Goal: Transaction & Acquisition: Purchase product/service

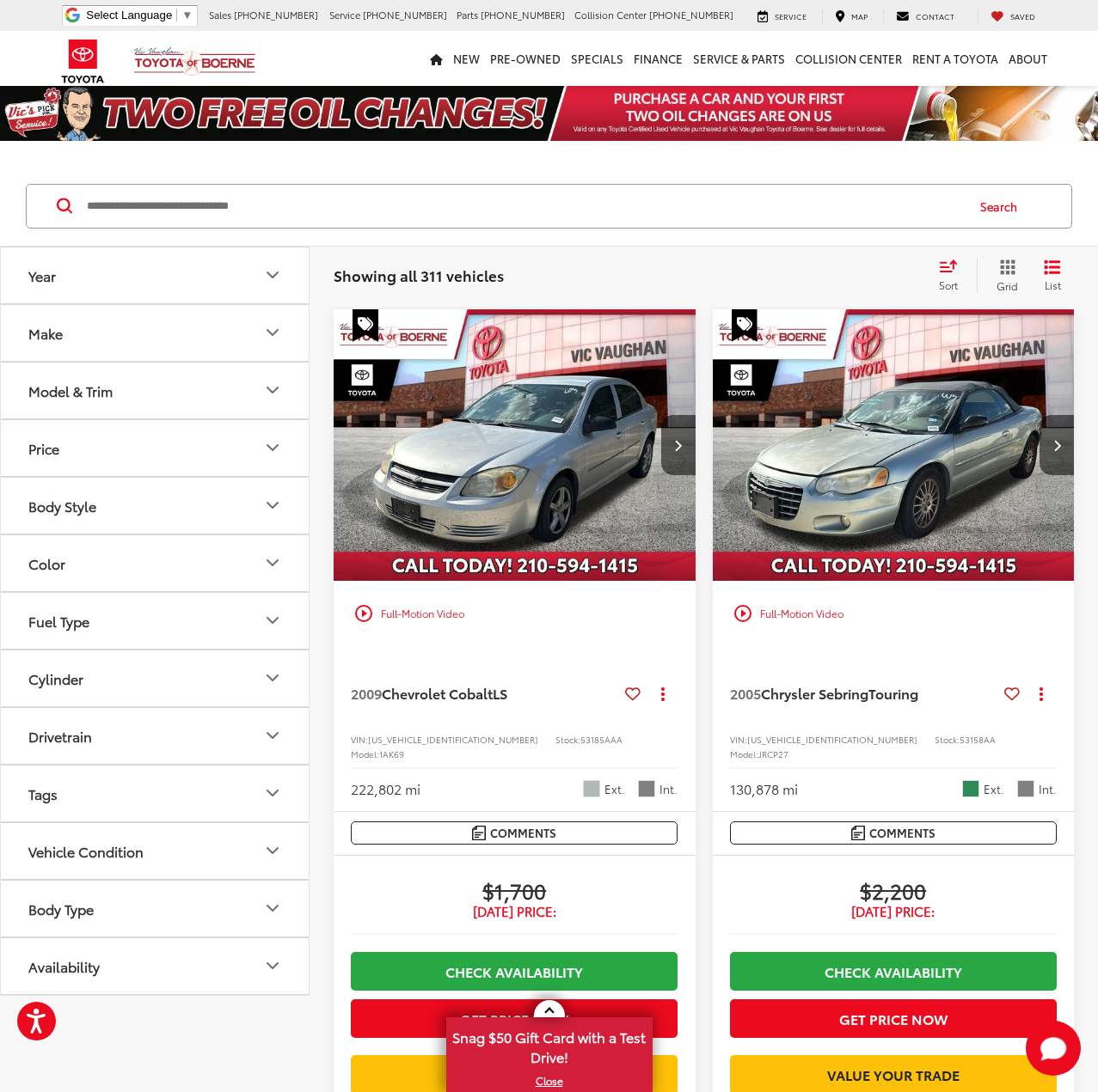
click at [228, 325] on button "Make" at bounding box center [155, 333] width 310 height 55
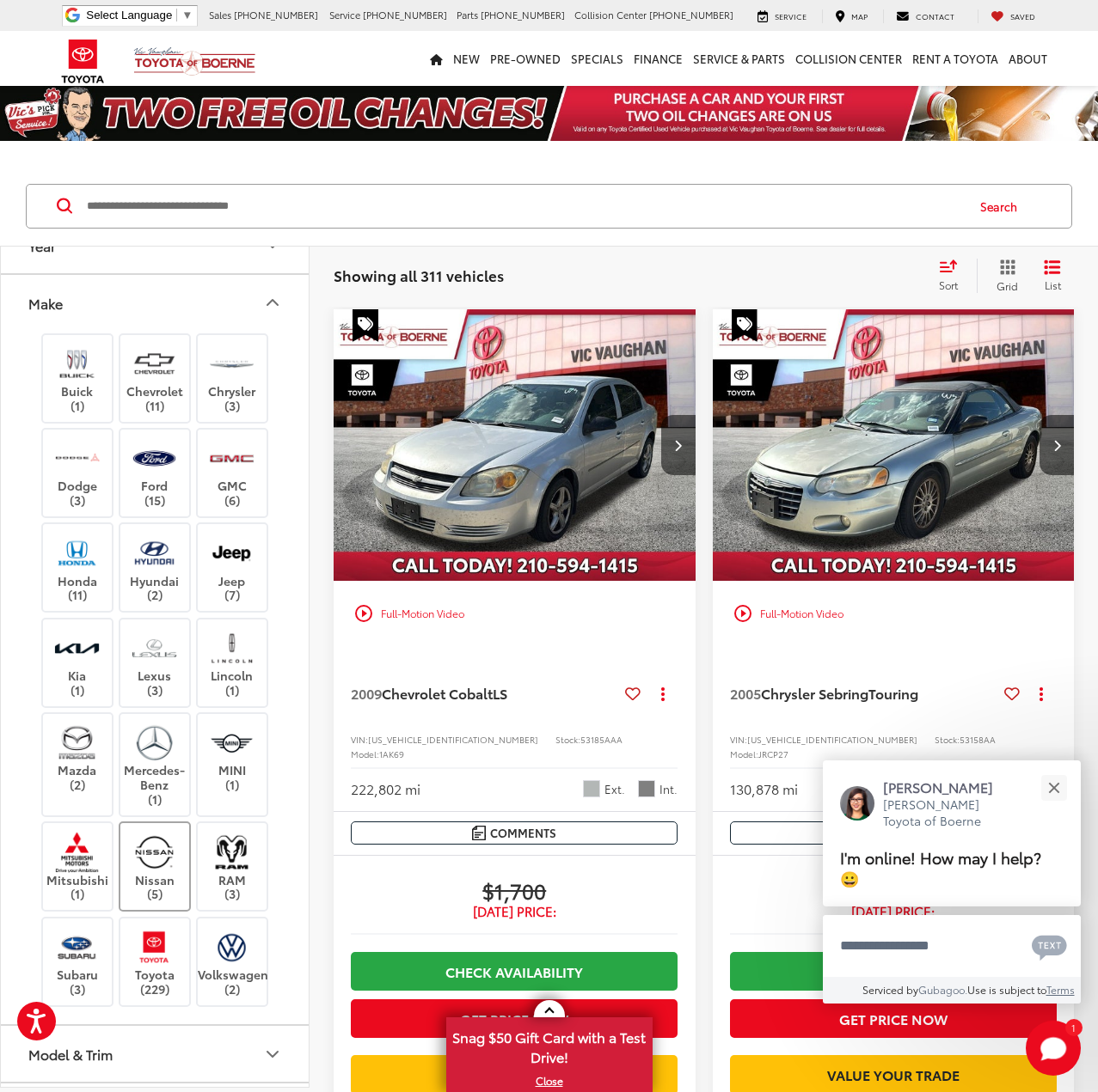
scroll to position [27, 0]
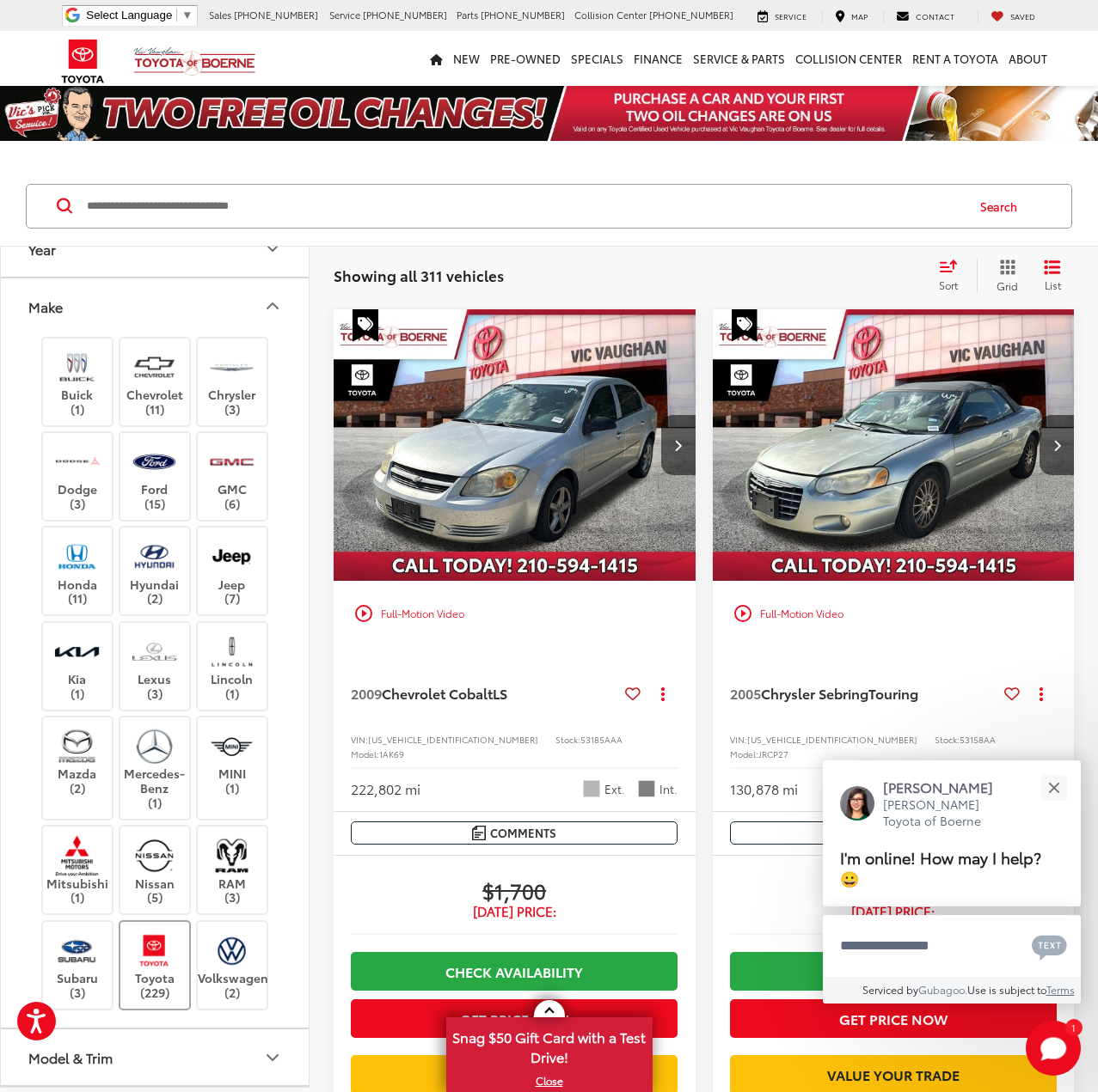
click at [148, 958] on img at bounding box center [154, 951] width 47 height 41
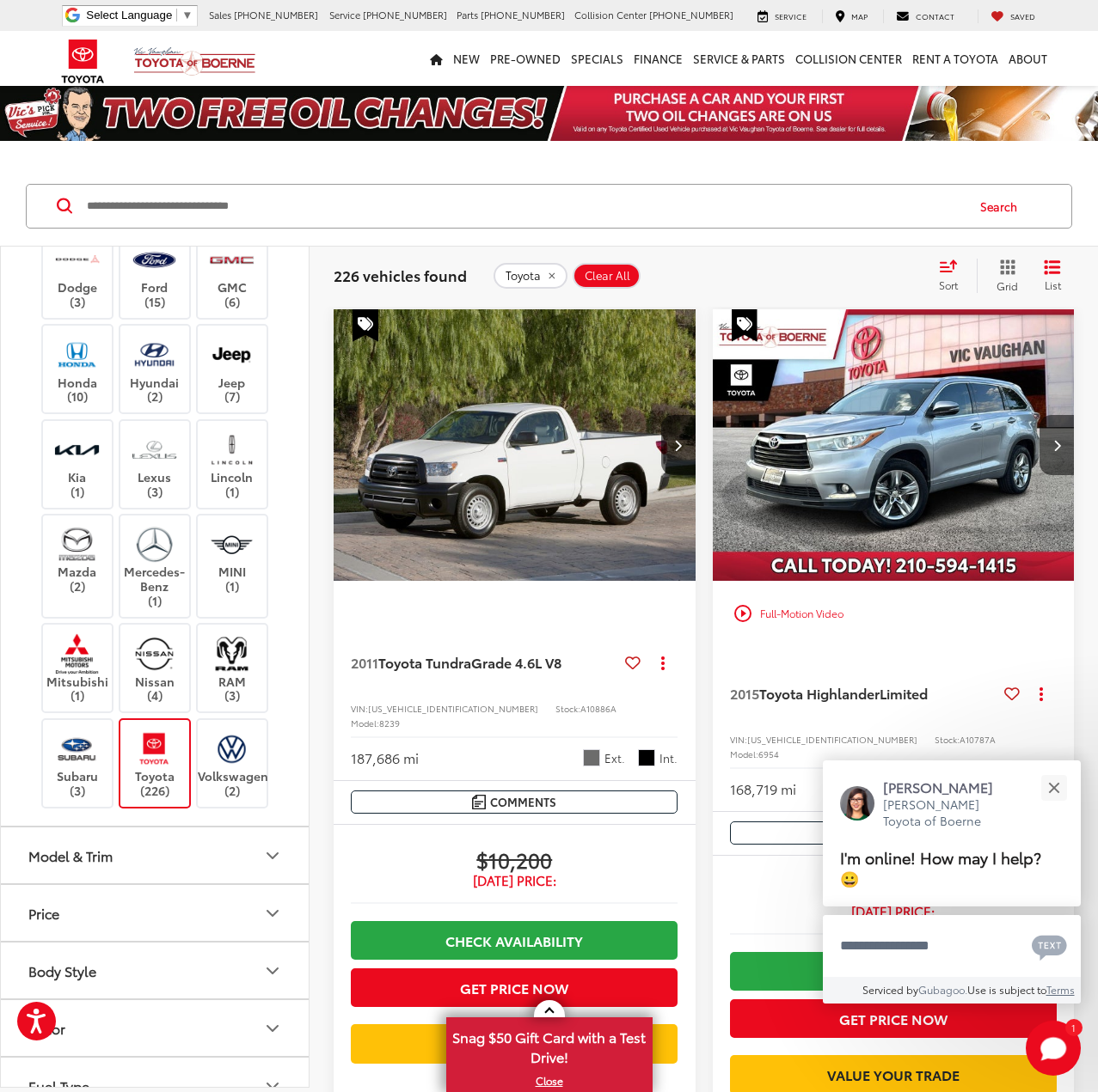
scroll to position [301, 0]
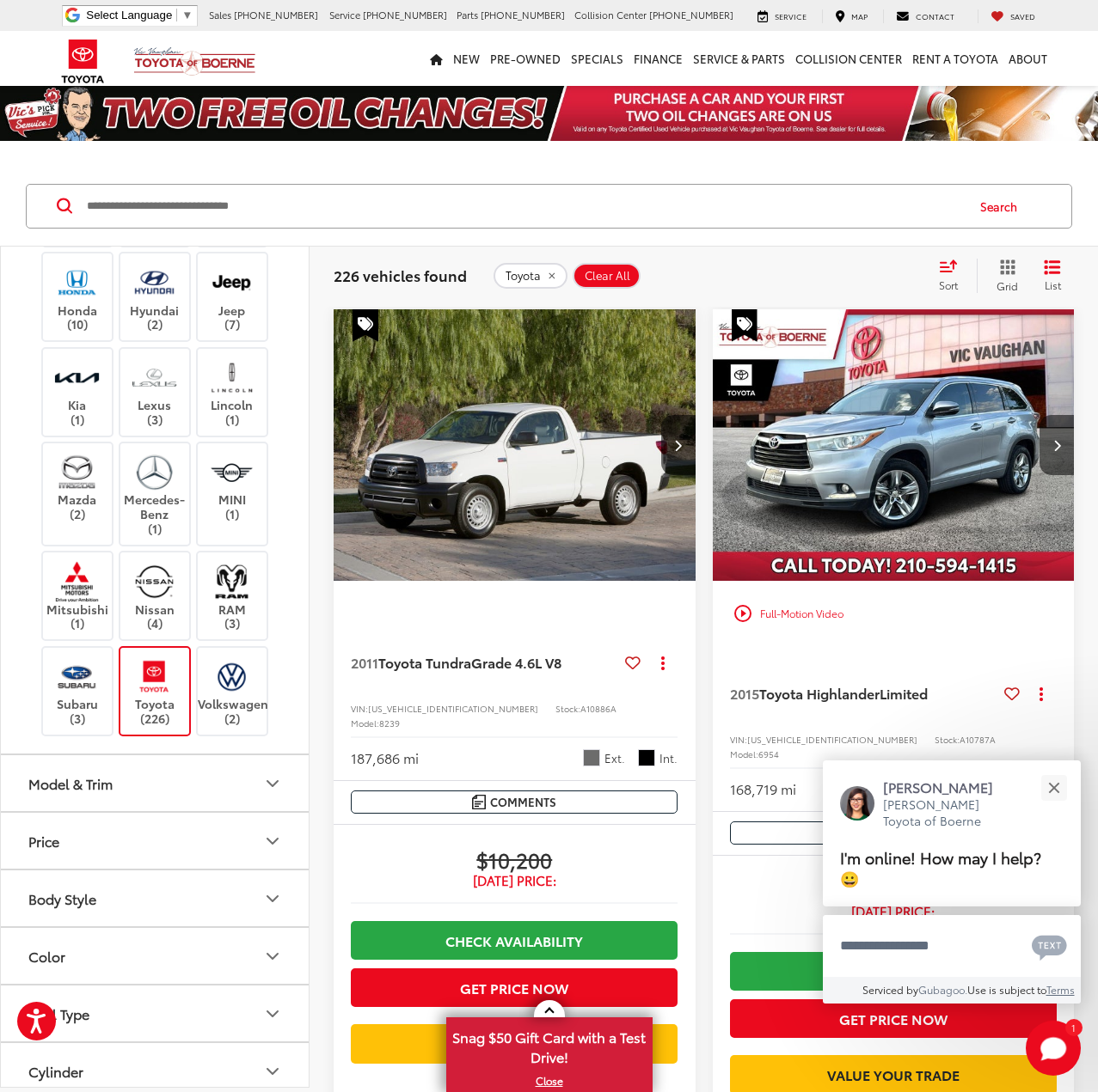
click at [237, 788] on button "Model & Trim" at bounding box center [155, 783] width 310 height 55
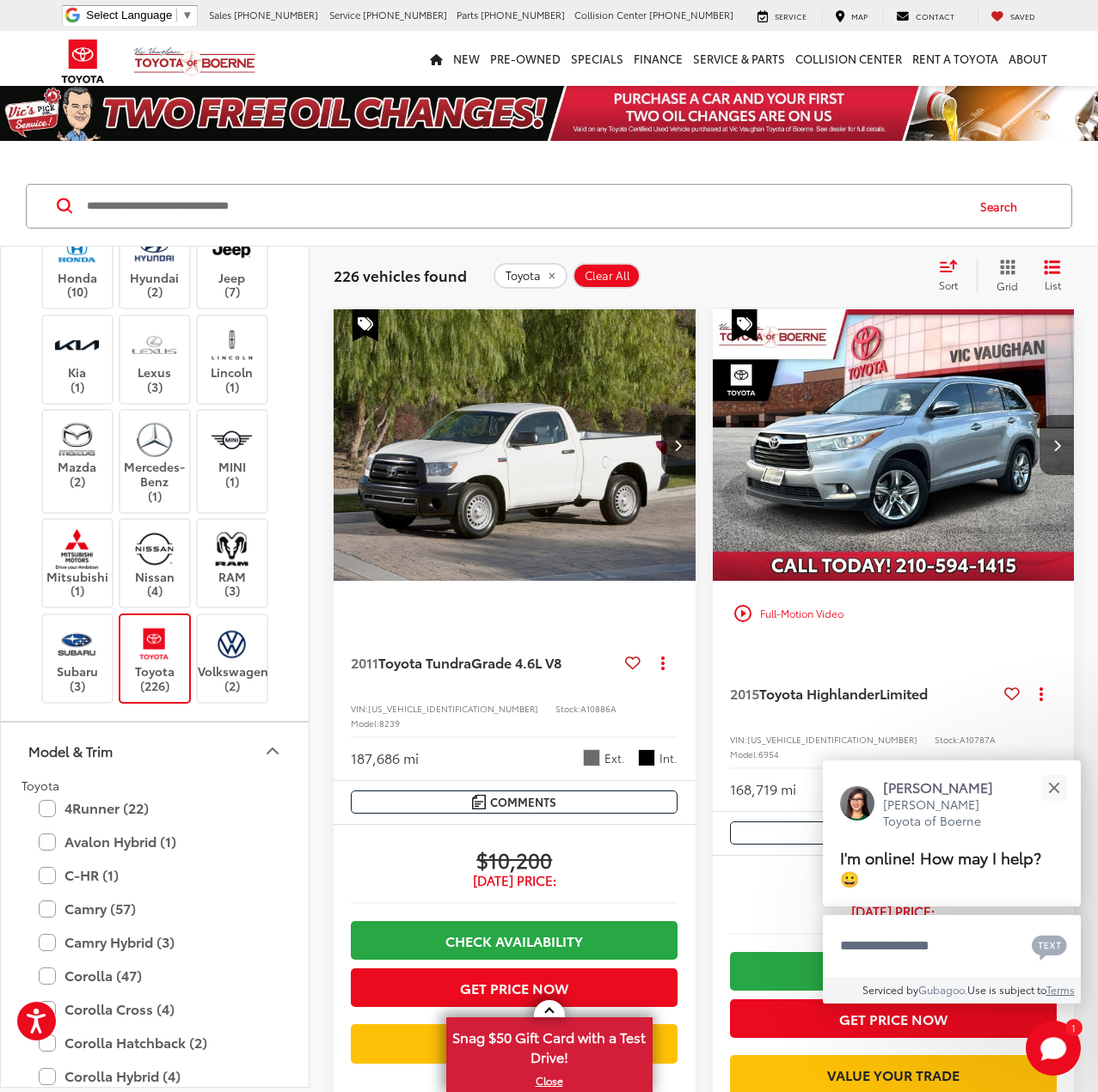
scroll to position [375, 0]
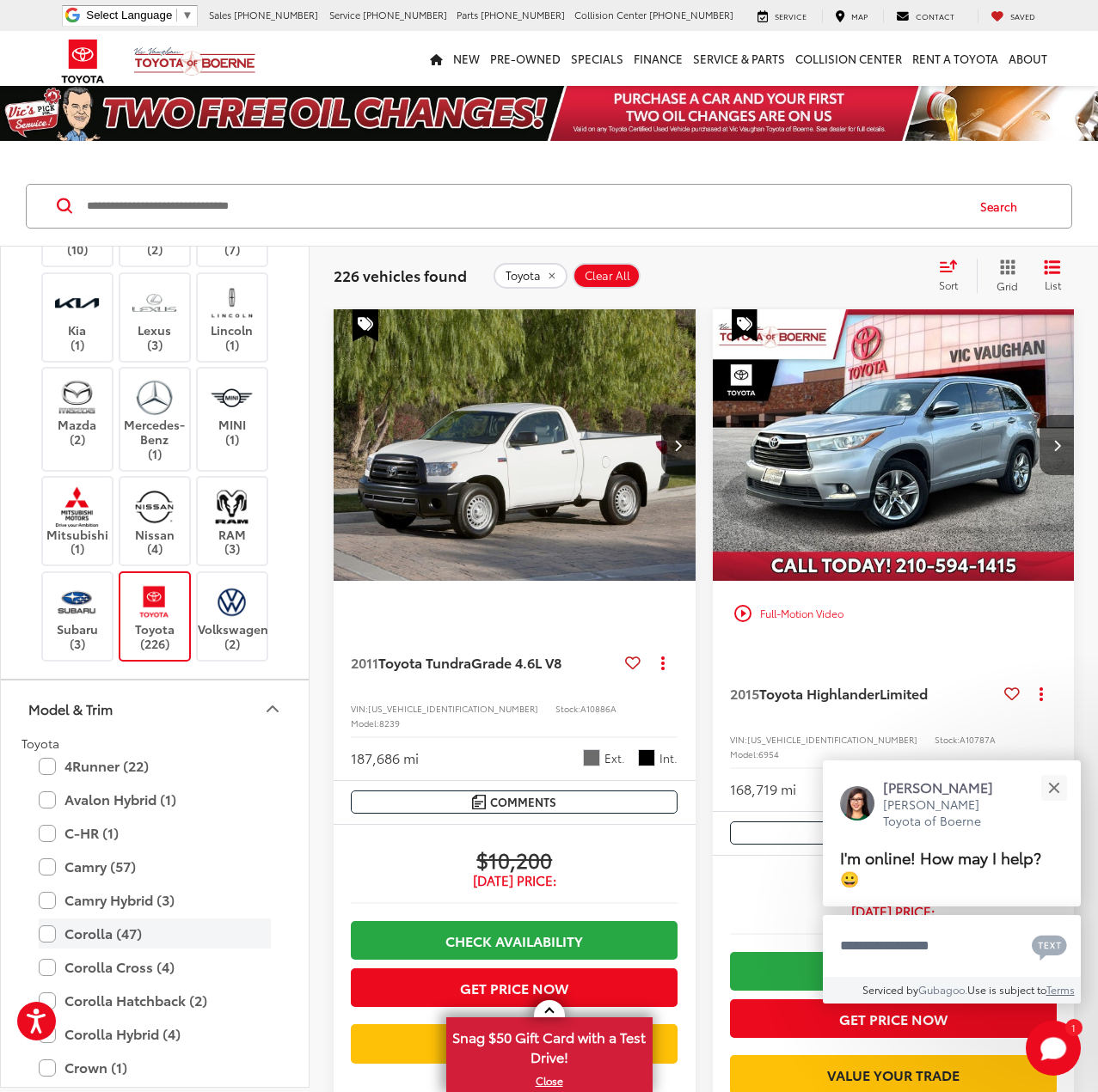
click at [40, 937] on label "Corolla (47)" at bounding box center [154, 934] width 232 height 31
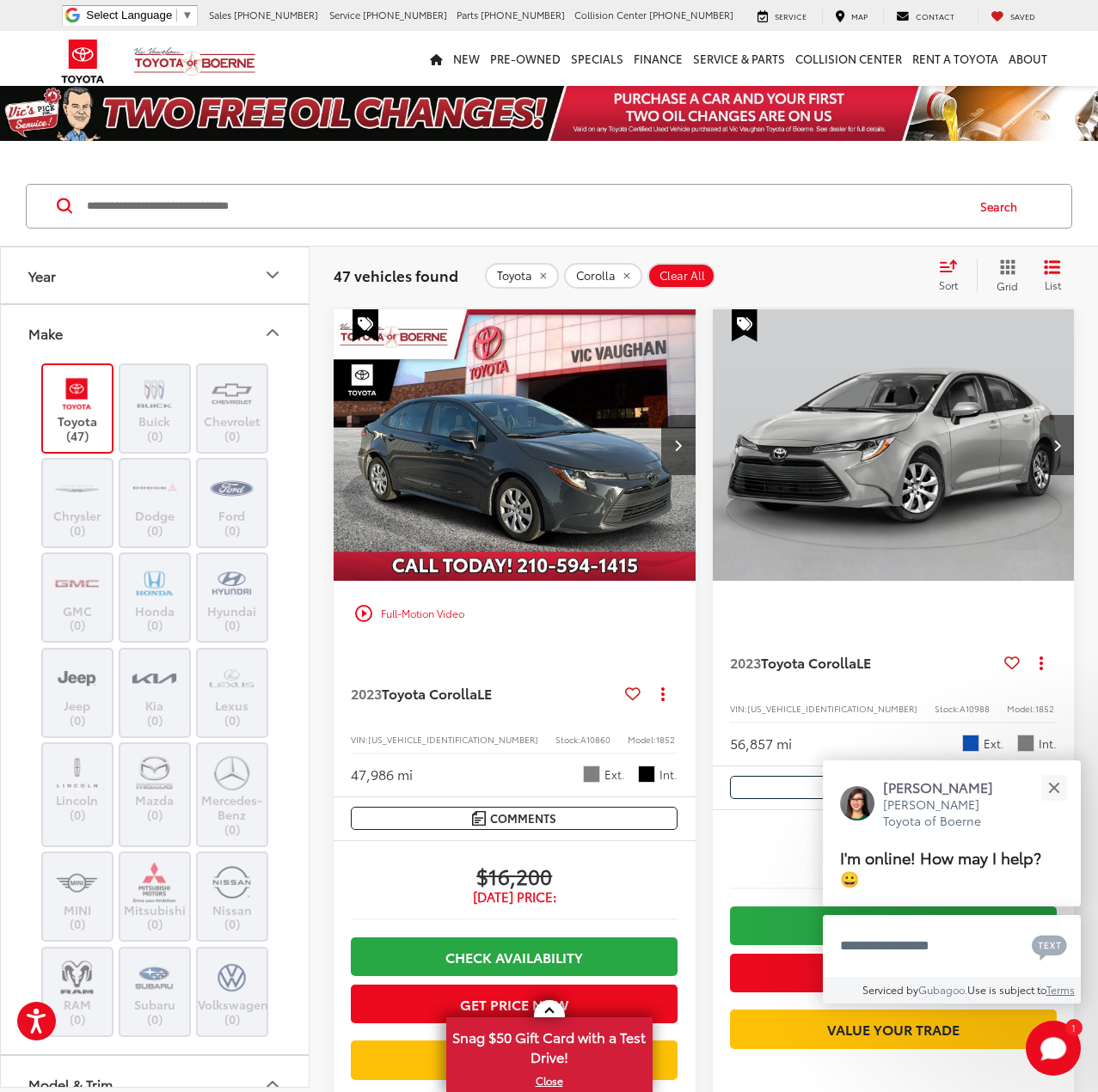
click at [235, 277] on button "Year" at bounding box center [155, 276] width 310 height 55
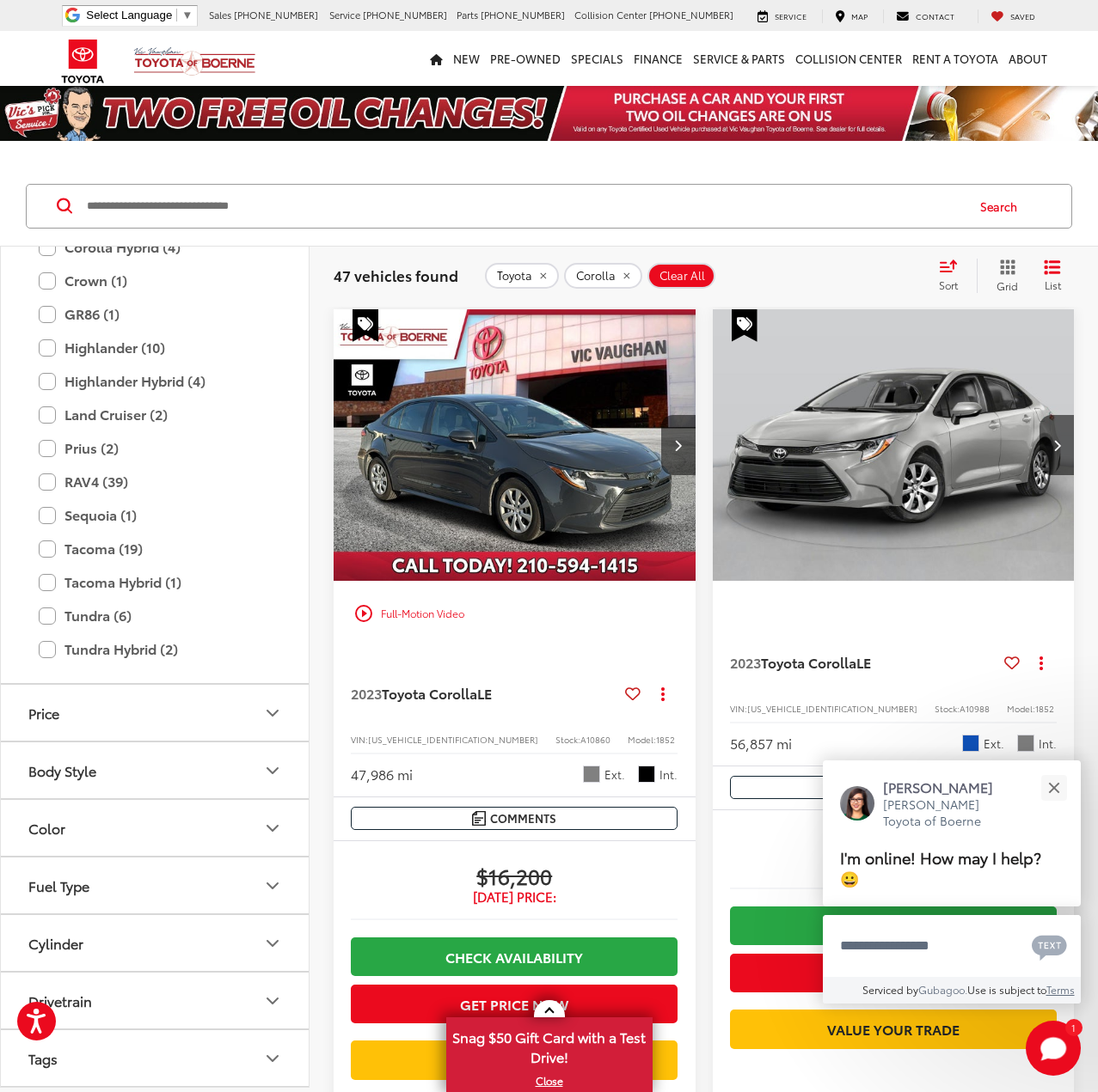
scroll to position [1266, 0]
click at [156, 715] on button "Price" at bounding box center [155, 716] width 310 height 55
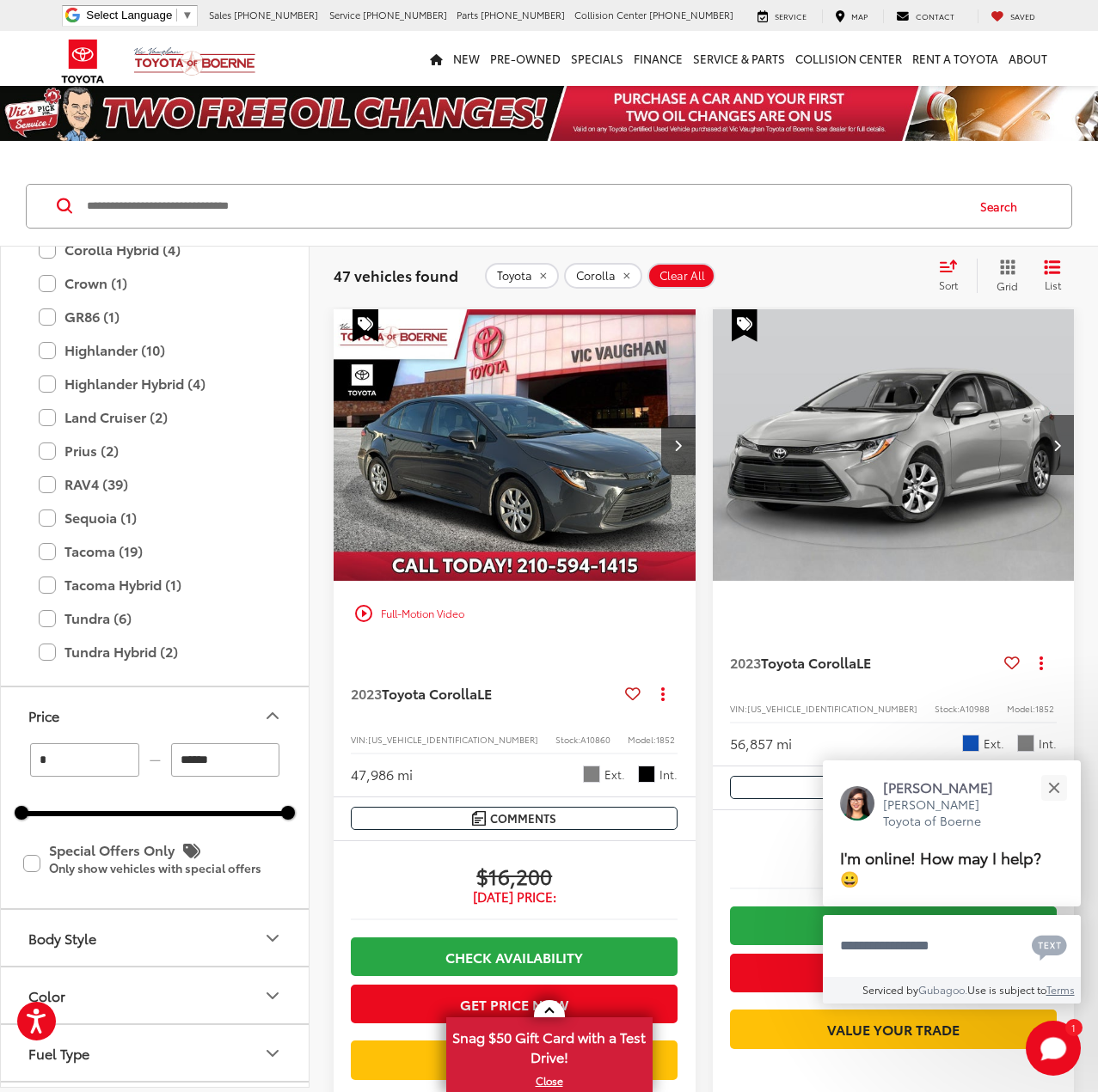
drag, startPoint x: 231, startPoint y: 761, endPoint x: 132, endPoint y: 761, distance: 99.0
click at [132, 761] on div "* — ******" at bounding box center [154, 760] width 266 height 33
type input "******"
type input "****"
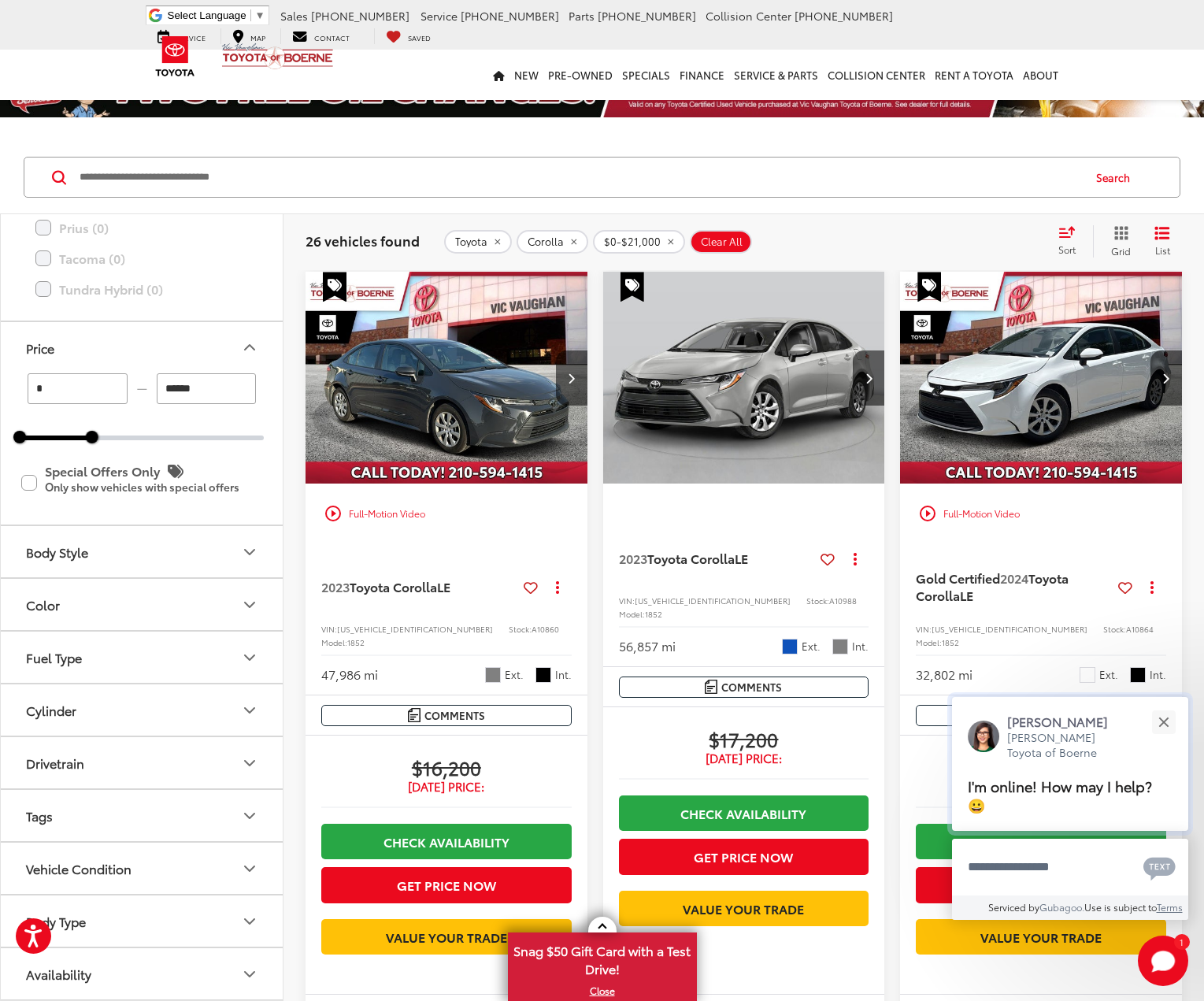
scroll to position [26, 0]
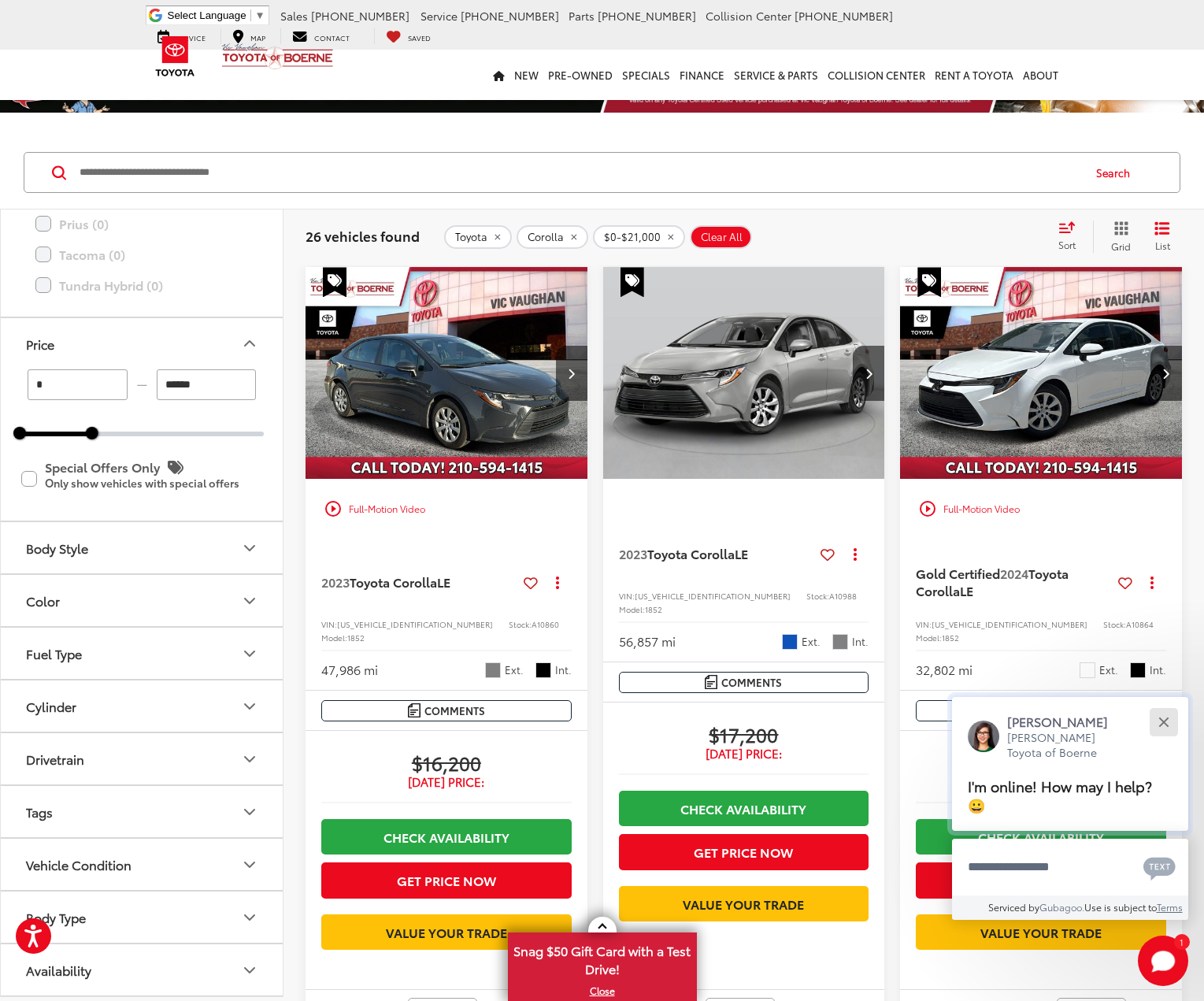
click at [1005, 723] on div "Close" at bounding box center [1163, 722] width 10 height 10
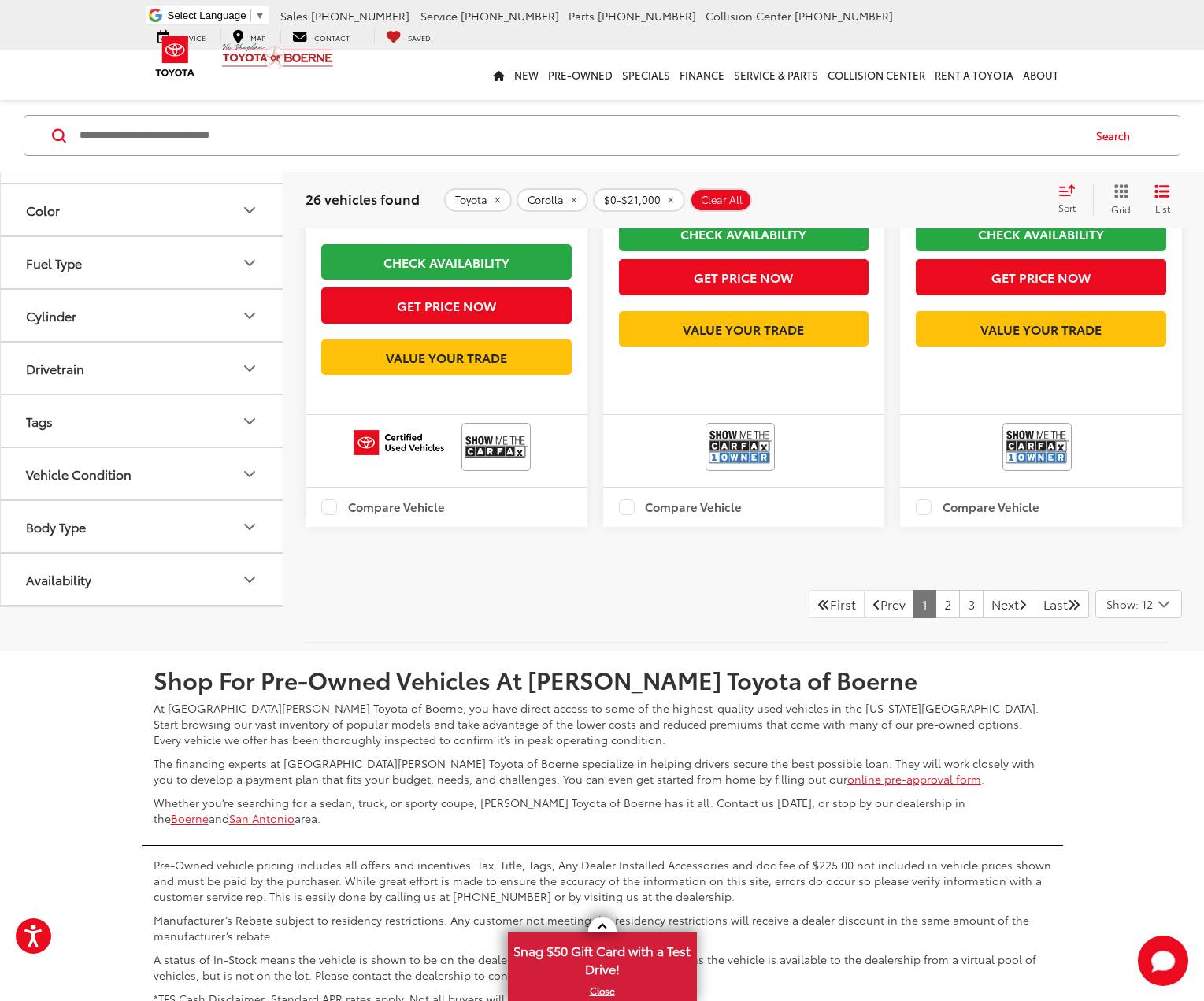
scroll to position [3267, 0]
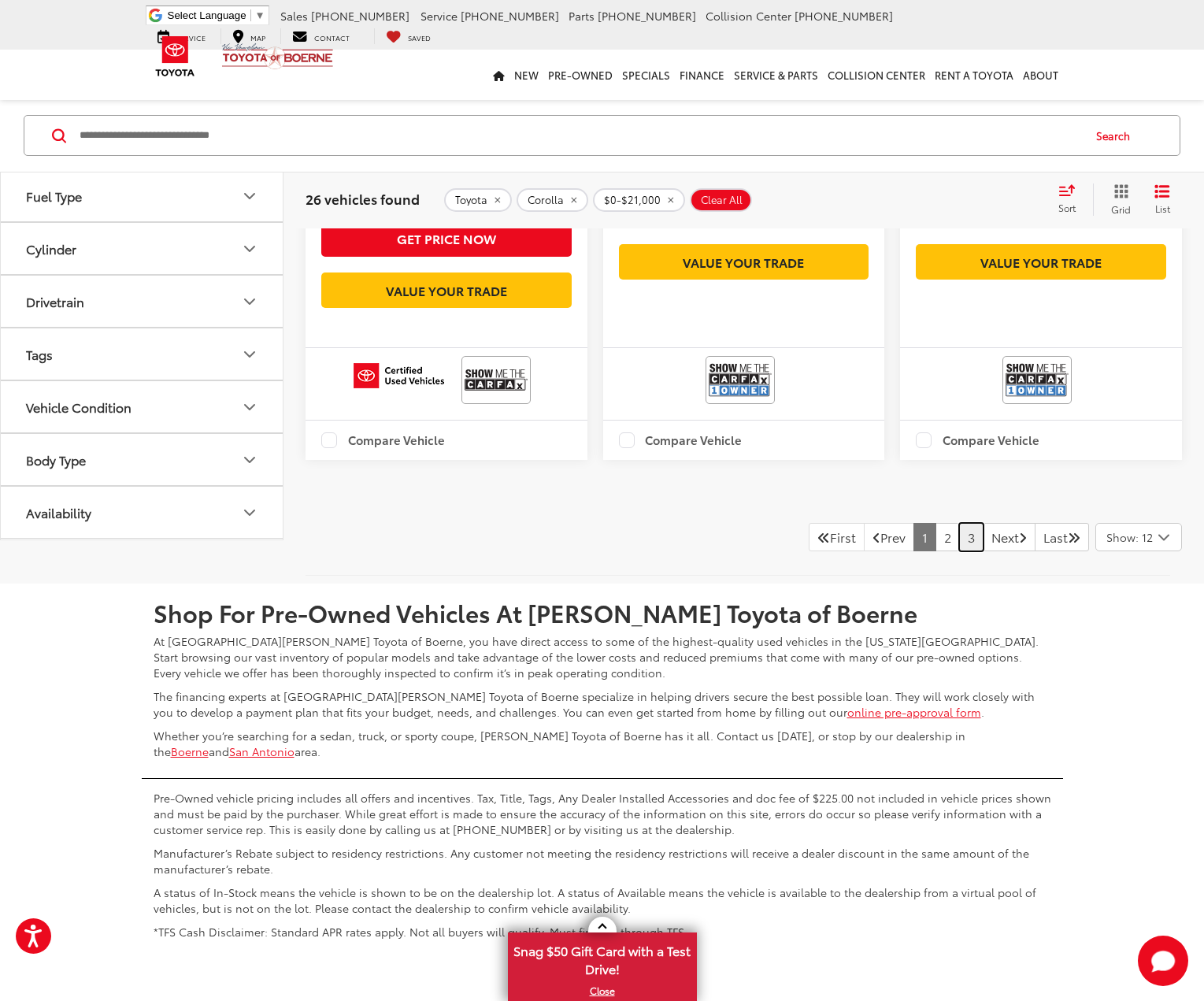
click at [959, 552] on link "3" at bounding box center [971, 537] width 25 height 28
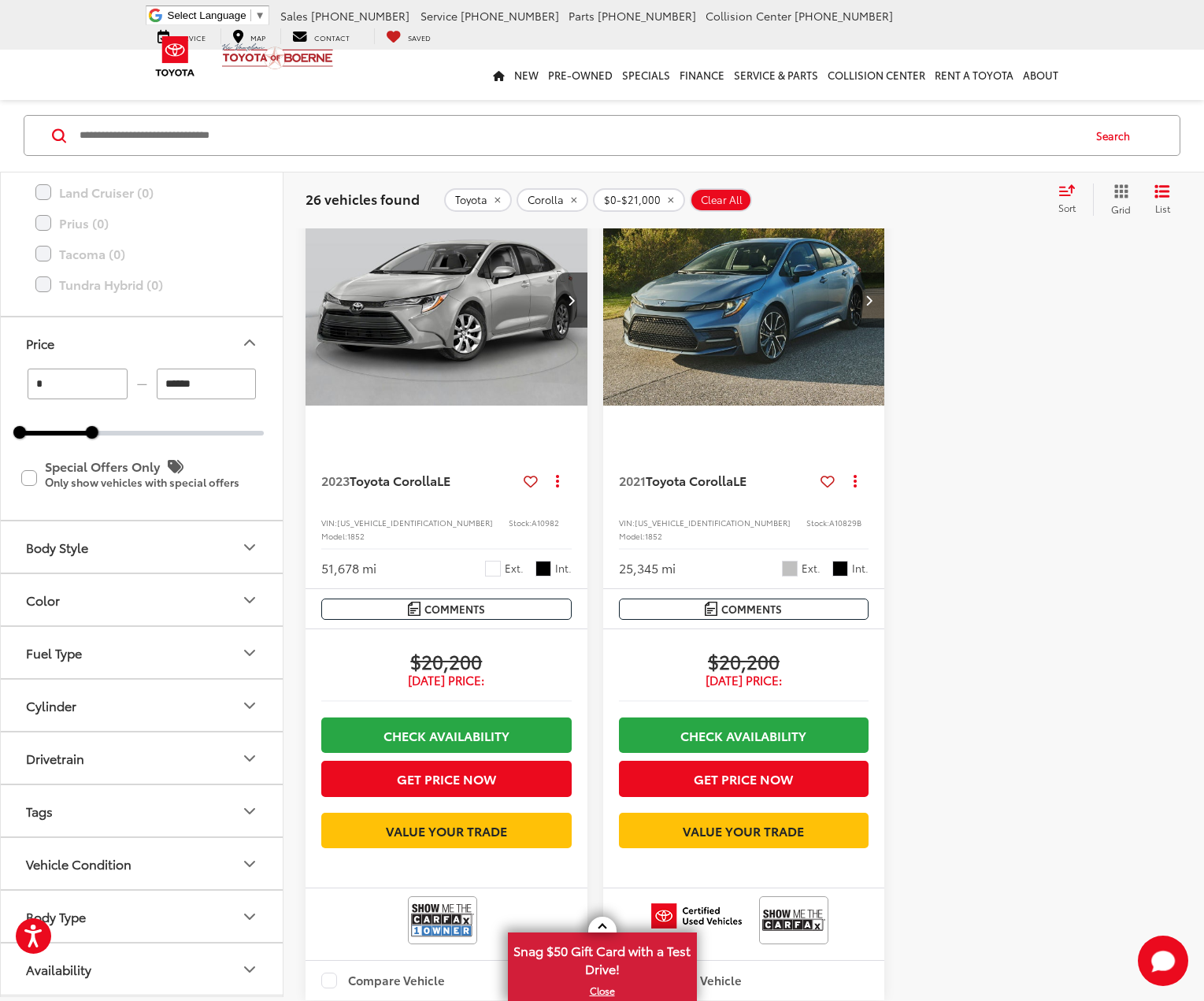
scroll to position [98, 0]
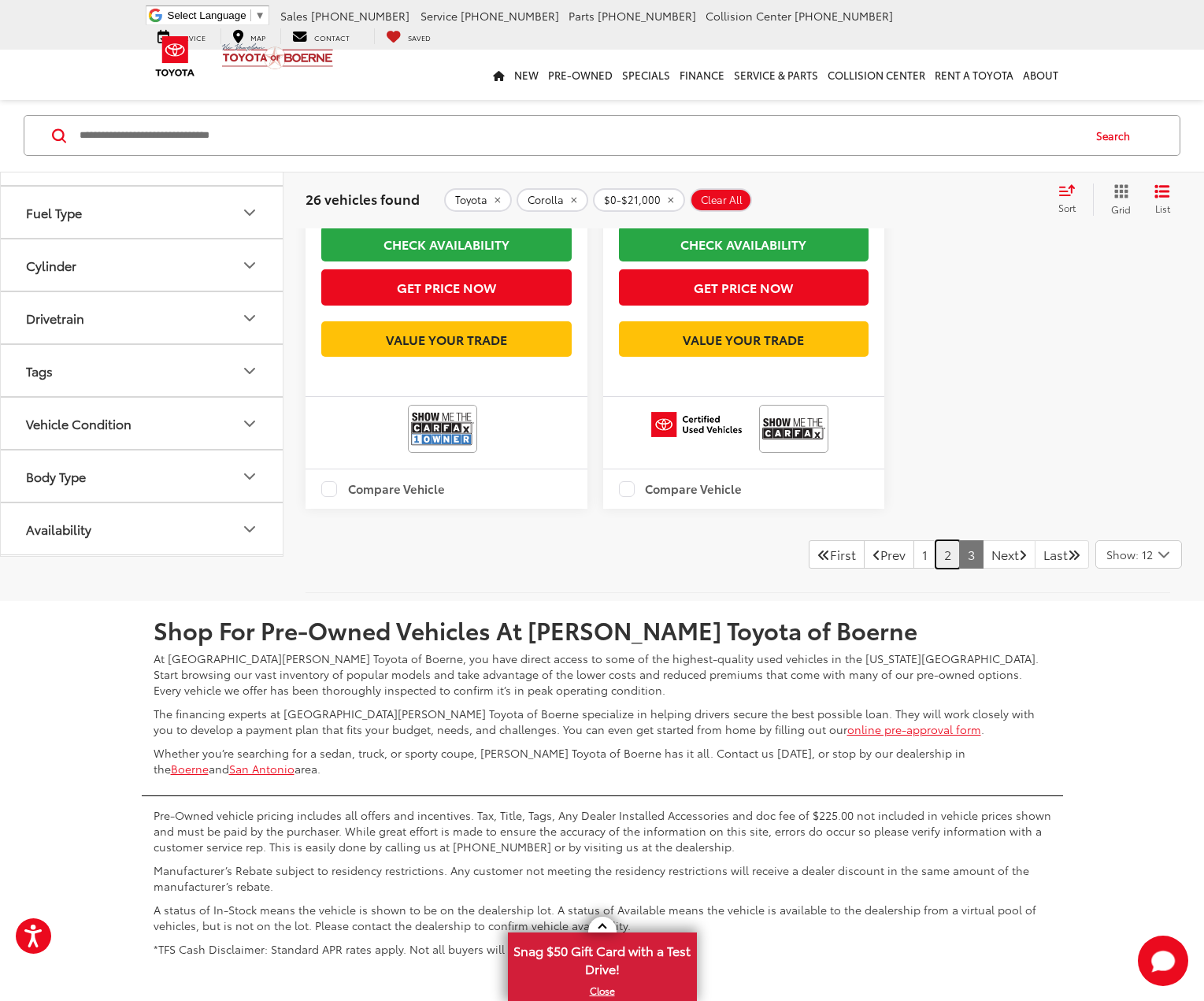
click at [935, 569] on link "2" at bounding box center [947, 554] width 25 height 28
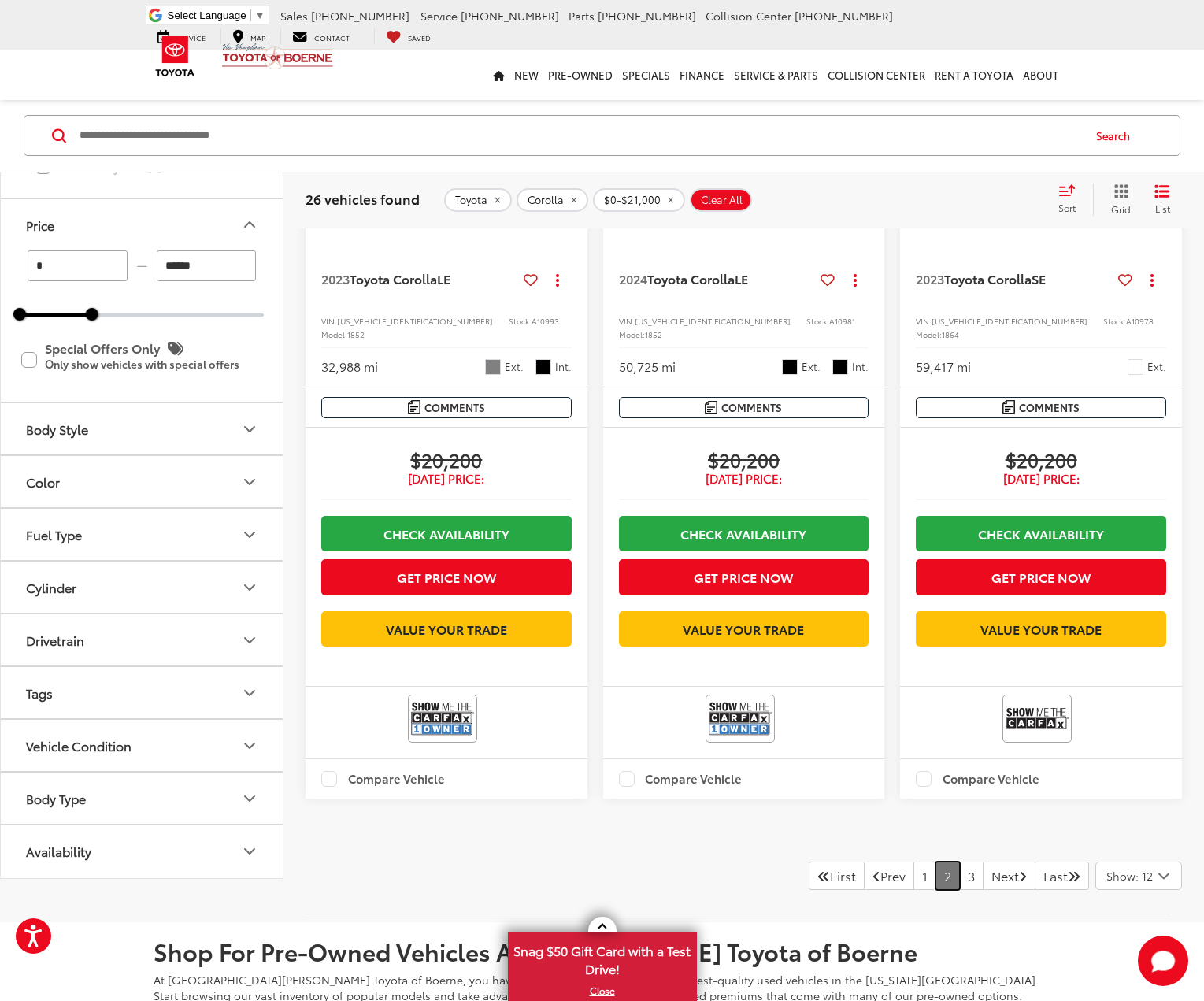
scroll to position [2683, 0]
